Goal: Information Seeking & Learning: Find specific fact

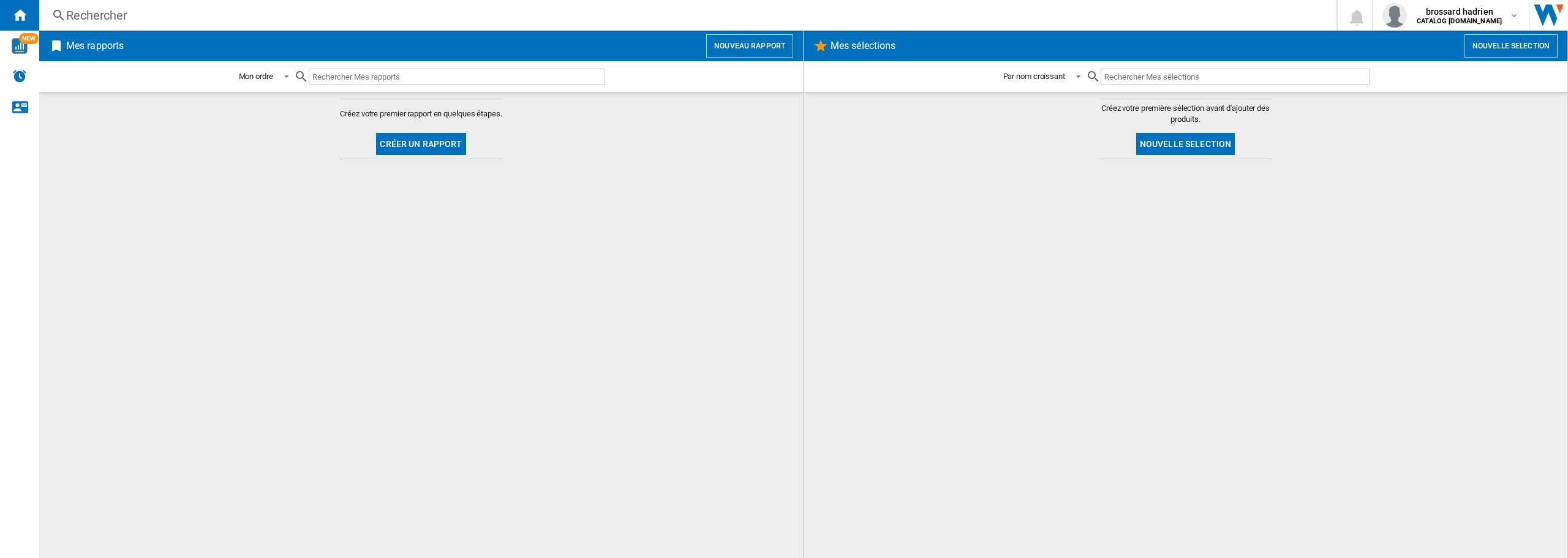
click at [135, 11] on div "Rechercher" at bounding box center [685, 15] width 1238 height 17
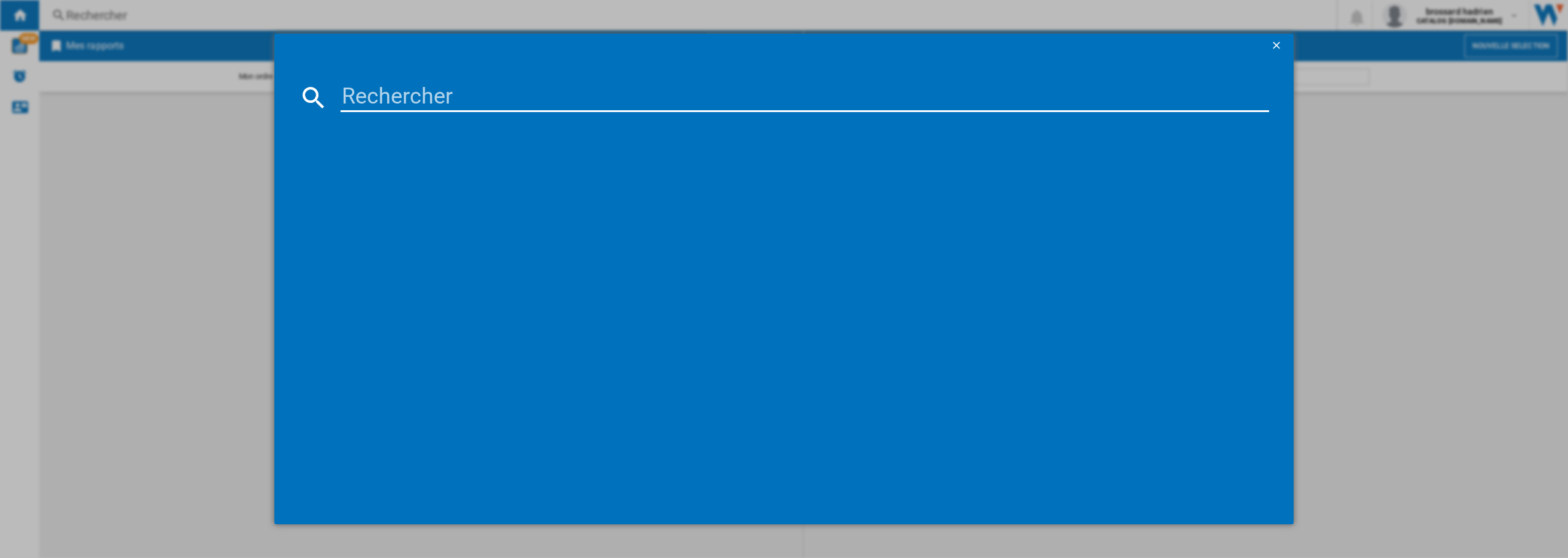
click at [516, 98] on input at bounding box center [804, 98] width 929 height 29
type input "F84N15WHSB"
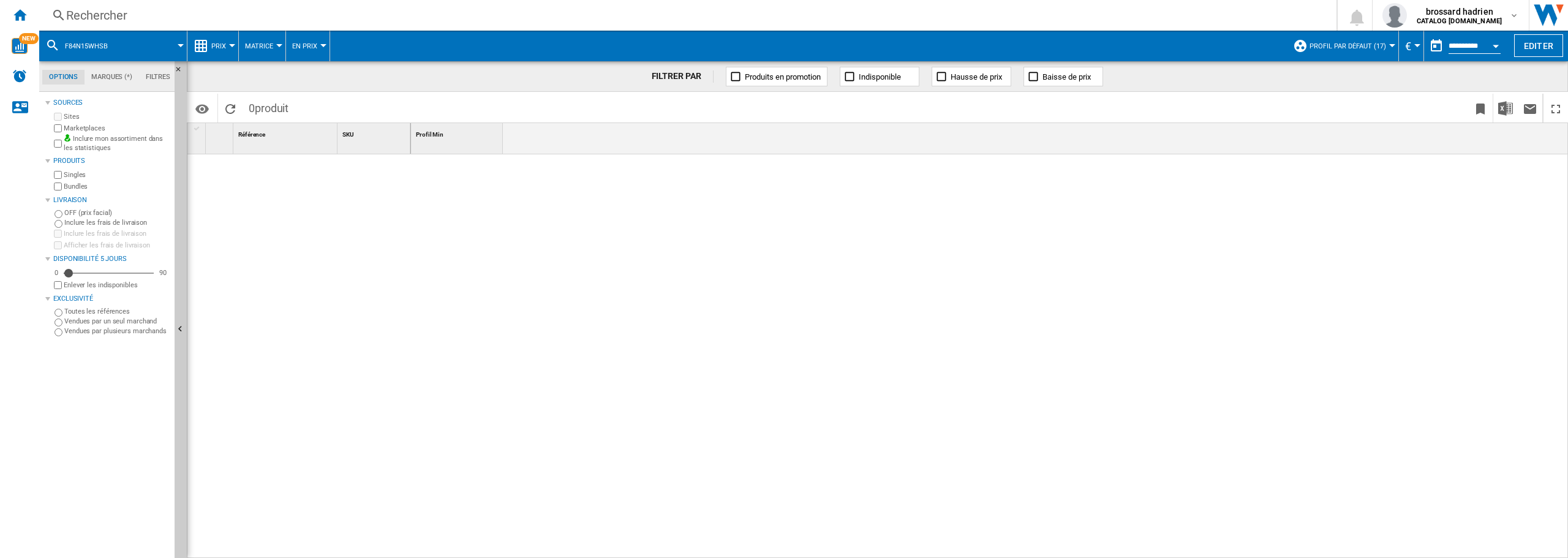
click at [1385, 44] on button "Profil par défaut (17)" at bounding box center [1350, 45] width 83 height 30
click at [835, 222] on md-backdrop at bounding box center [784, 279] width 1568 height 558
